Goal: Information Seeking & Learning: Learn about a topic

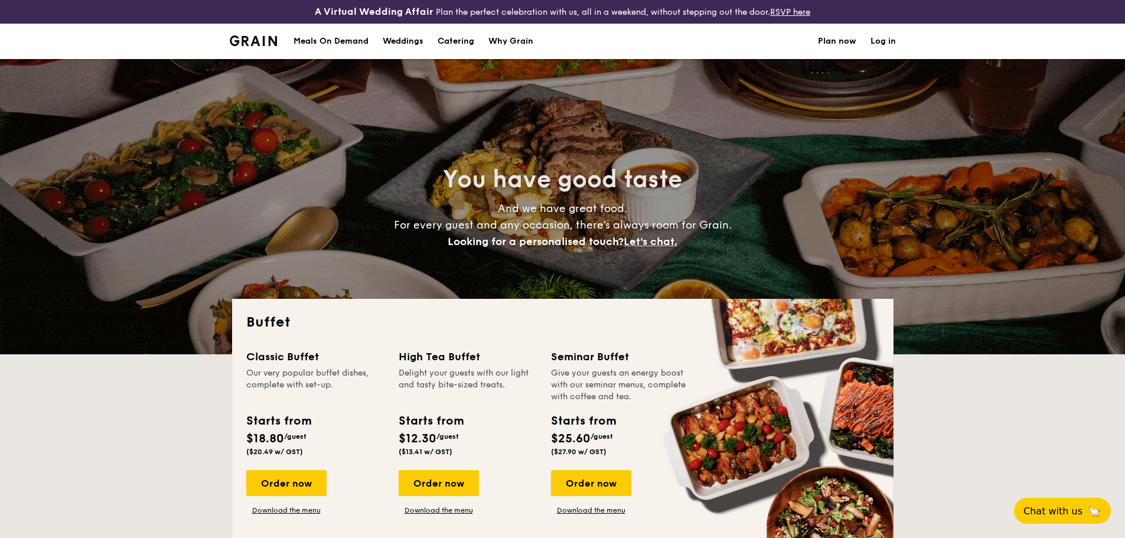
select select
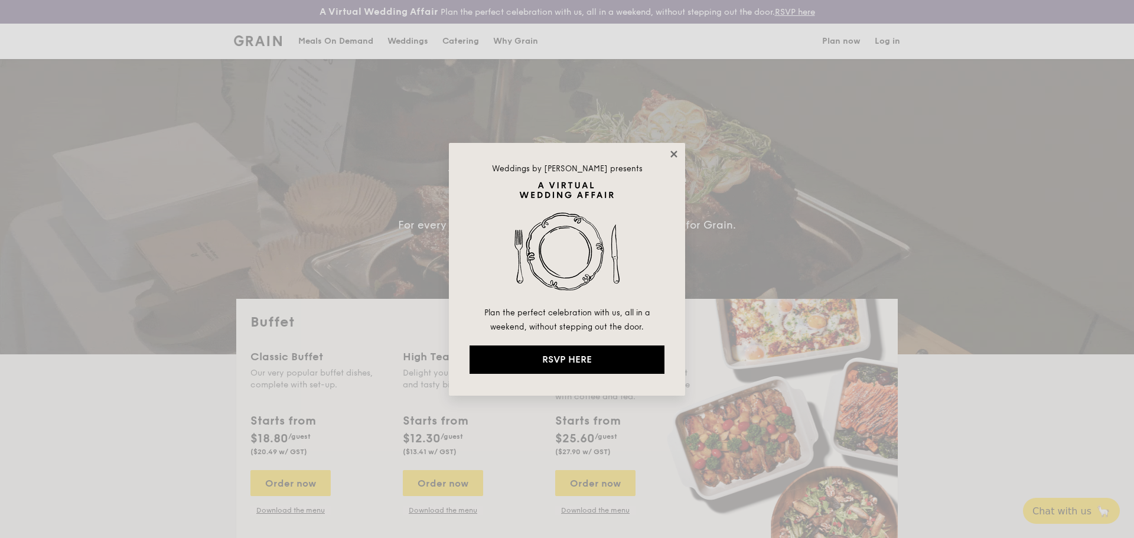
click at [673, 155] on icon at bounding box center [673, 154] width 6 height 6
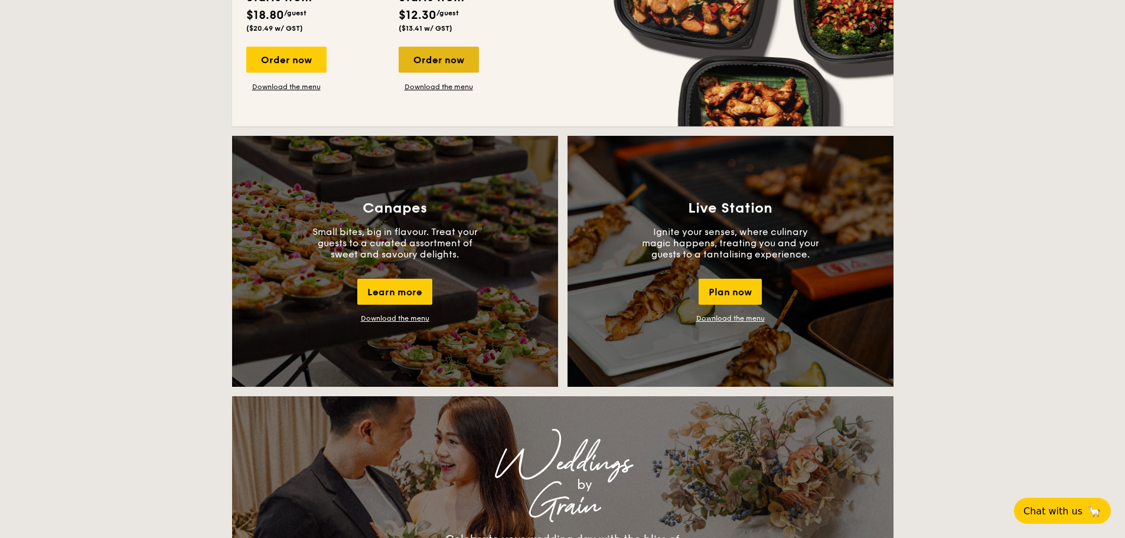
scroll to position [945, 0]
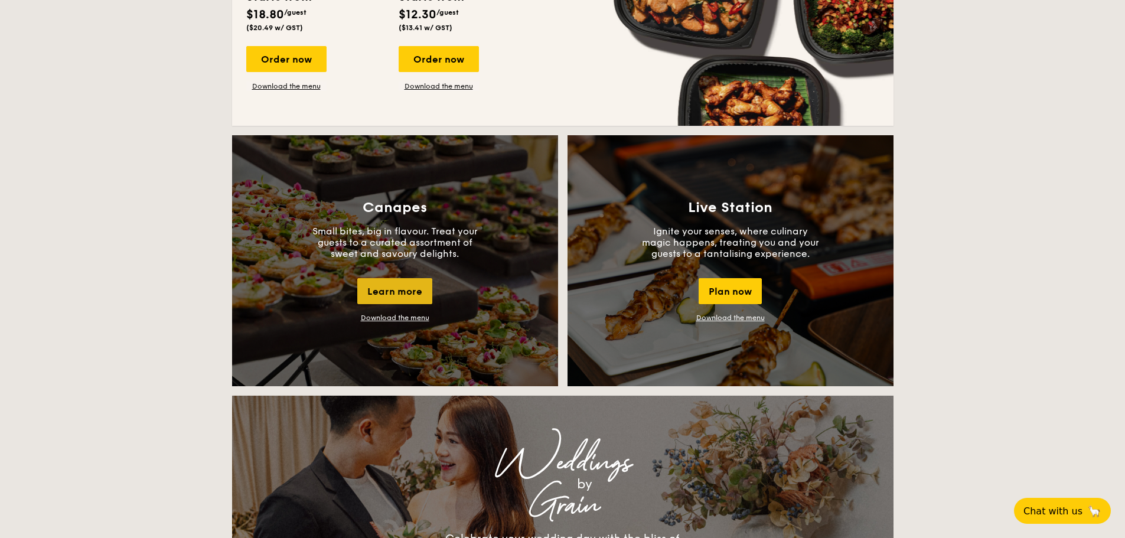
click at [385, 289] on div "Learn more" at bounding box center [394, 291] width 75 height 26
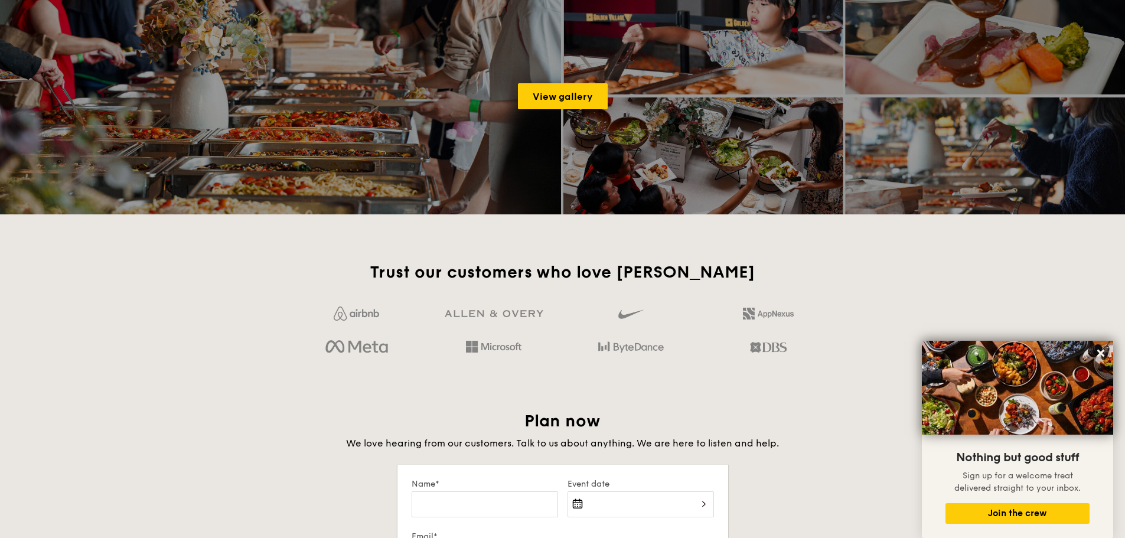
scroll to position [1889, 0]
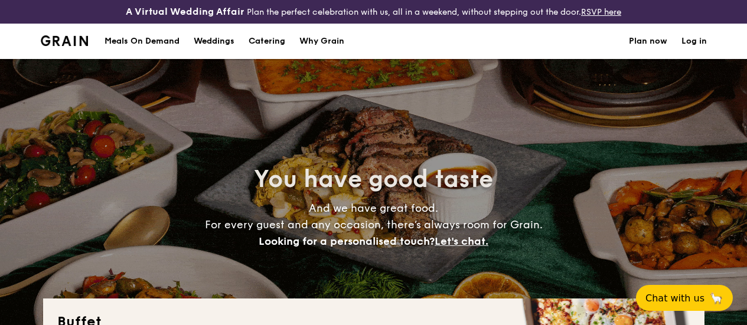
select select
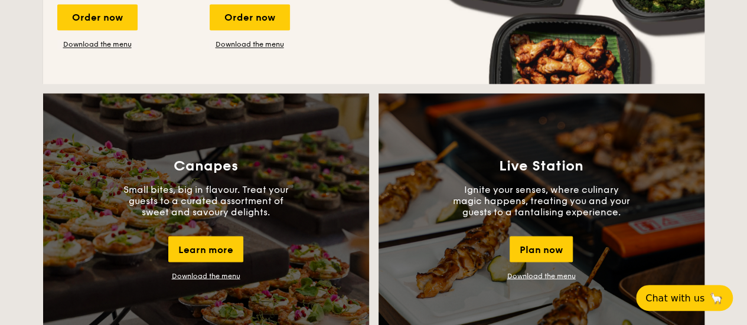
scroll to position [1013, 0]
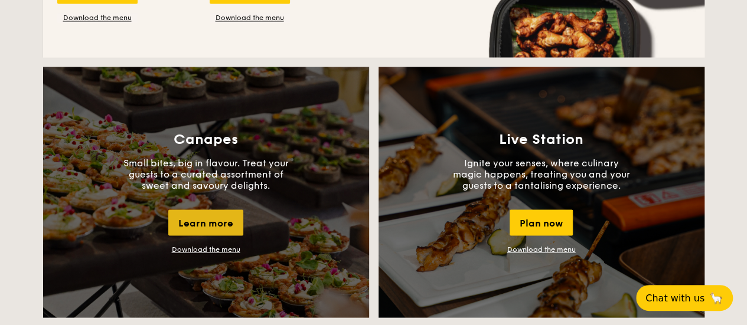
click at [217, 236] on div "Learn more" at bounding box center [205, 223] width 75 height 26
